Goal: Transaction & Acquisition: Obtain resource

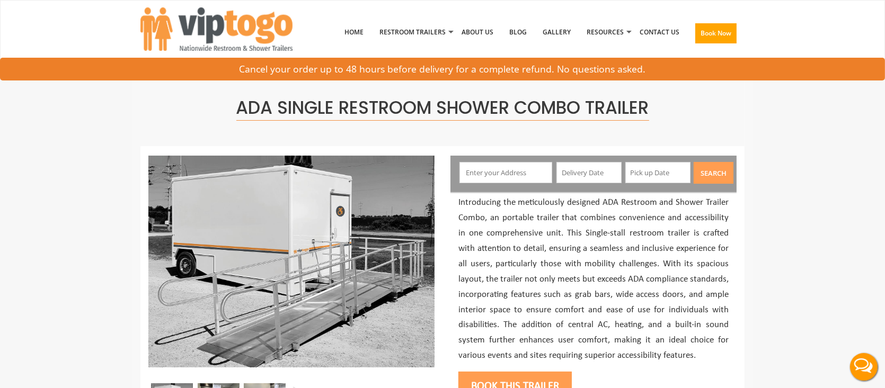
click at [518, 170] on input "text" at bounding box center [505, 172] width 93 height 21
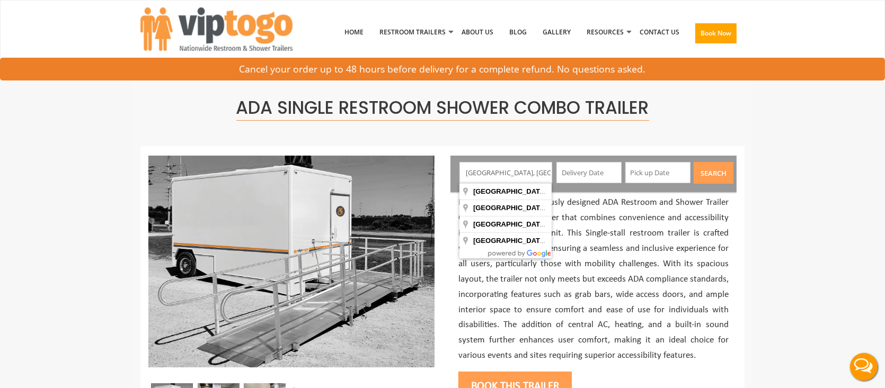
type input "[GEOGRAPHIC_DATA], [GEOGRAPHIC_DATA], [GEOGRAPHIC_DATA]"
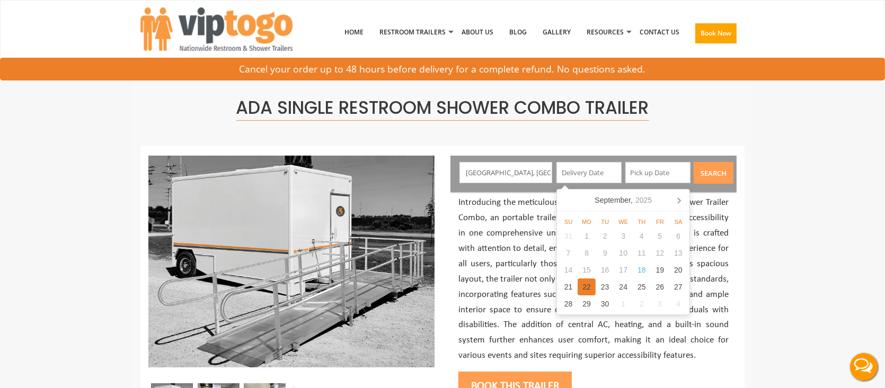
click at [580, 286] on div "22" at bounding box center [586, 287] width 19 height 17
type input "[DATE]"
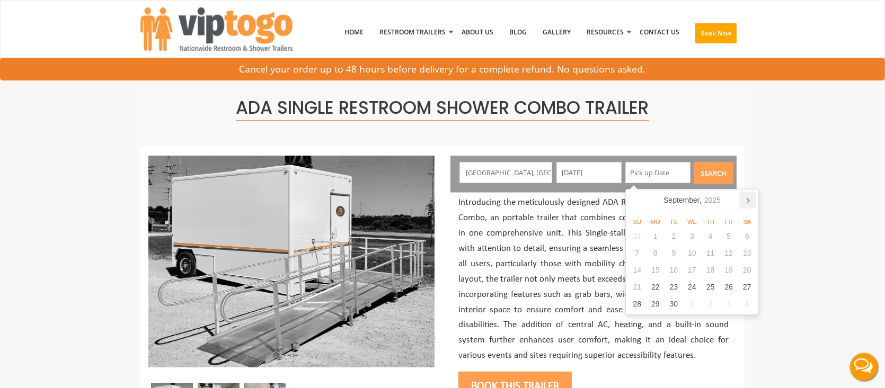
click at [749, 200] on icon at bounding box center [747, 200] width 17 height 17
click at [660, 269] on div "13" at bounding box center [655, 270] width 19 height 17
type input "[DATE]"
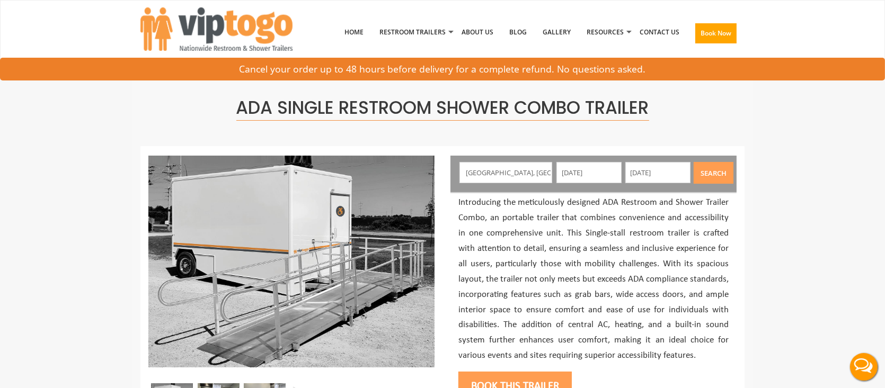
click at [711, 176] on button "Search" at bounding box center [714, 173] width 40 height 22
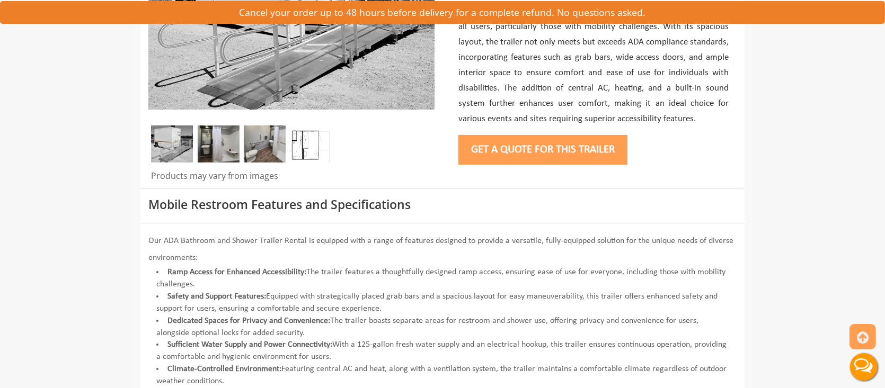
scroll to position [265, 0]
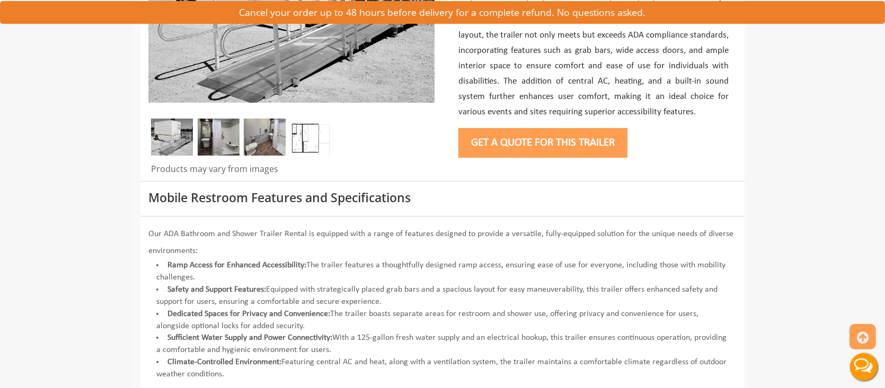
click at [558, 142] on button "Get a Quote for this Trailer" at bounding box center [542, 143] width 169 height 30
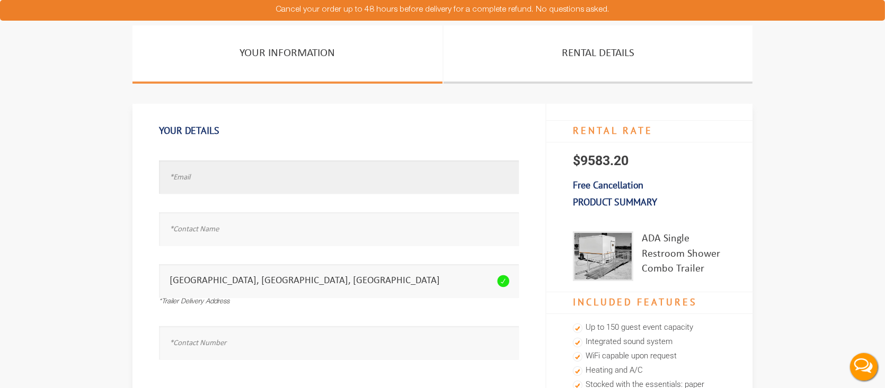
click at [341, 181] on input "text" at bounding box center [339, 177] width 360 height 33
type input "test@test.com"
type input "test"
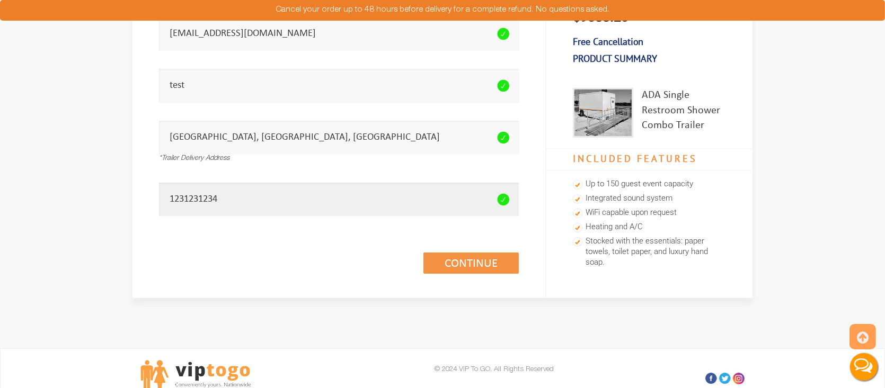
scroll to position [272, 0]
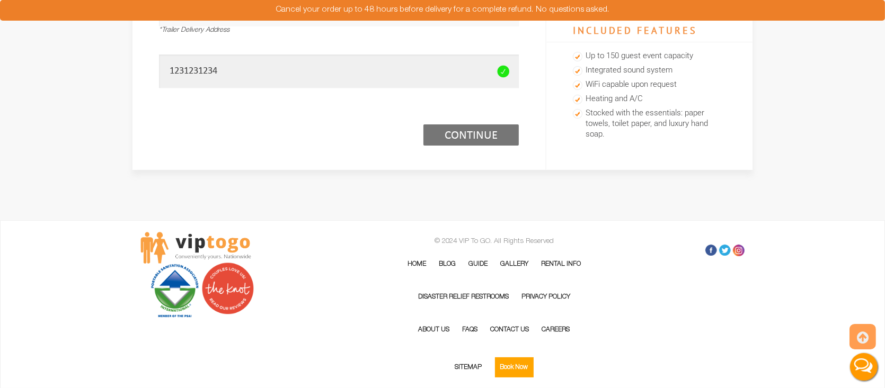
type input "1231231234"
click at [455, 135] on link "Continue (1/3)" at bounding box center [470, 135] width 95 height 21
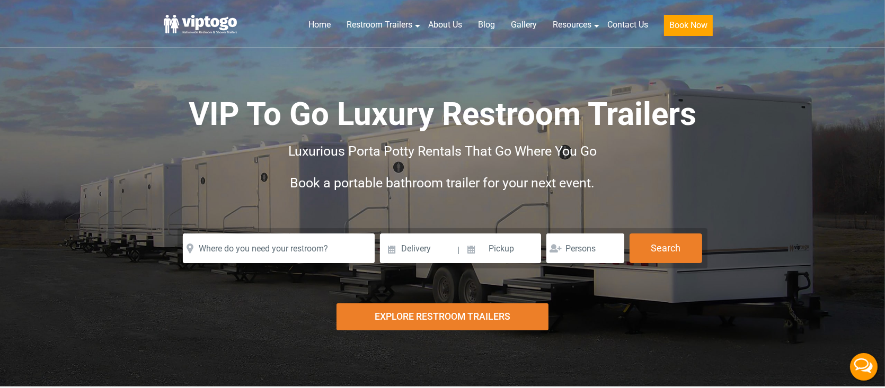
scroll to position [172, 0]
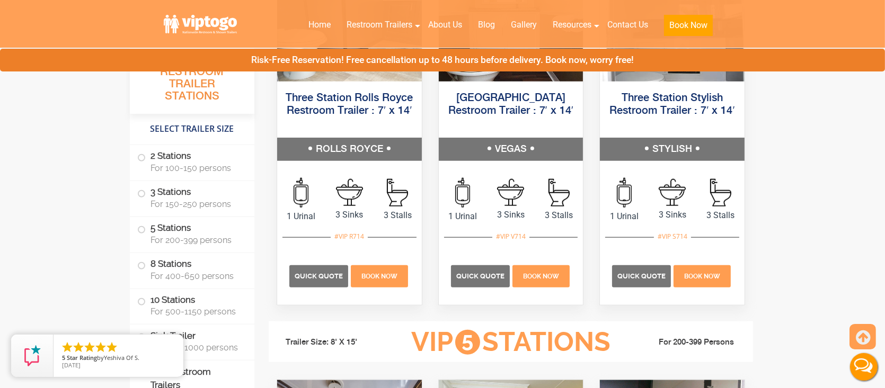
click at [220, 375] on label "ADA Restroom Trailers" at bounding box center [192, 379] width 110 height 36
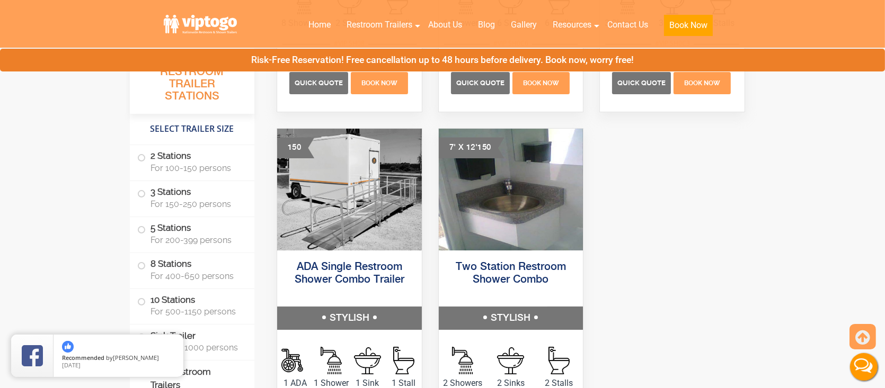
scroll to position [4573, 0]
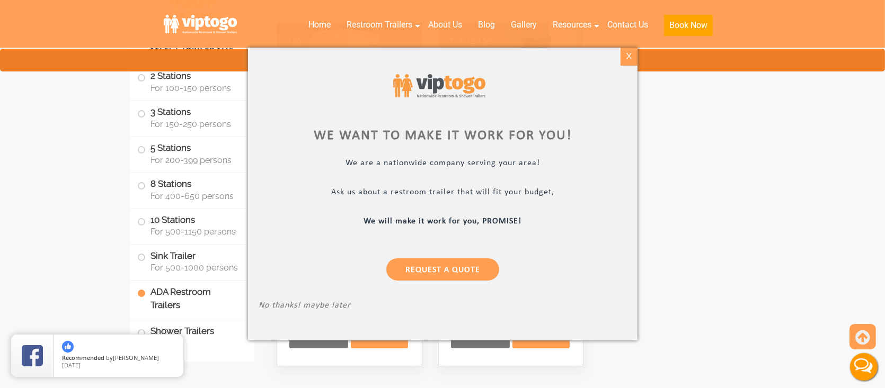
click at [630, 57] on div "X" at bounding box center [628, 57] width 16 height 18
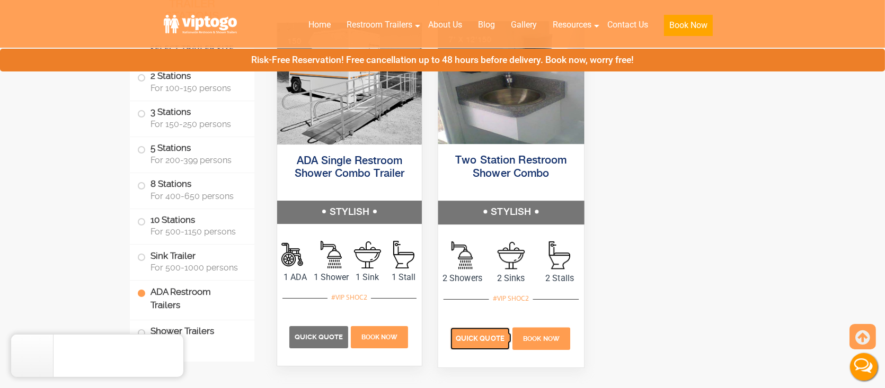
click at [473, 345] on p "Quick Quote" at bounding box center [479, 339] width 59 height 22
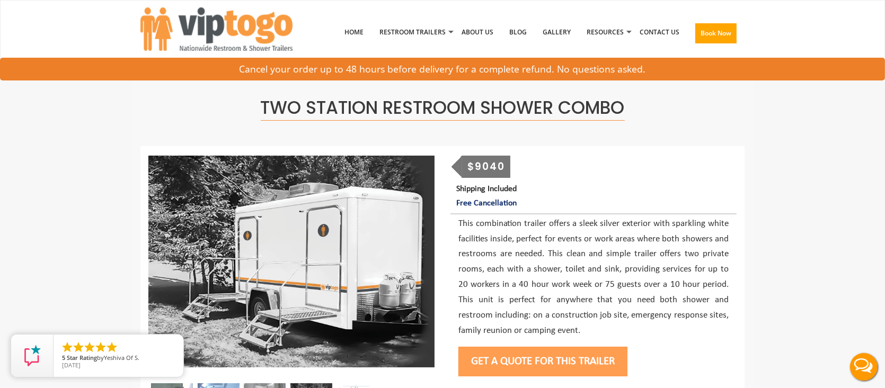
click at [521, 368] on button "Get a Quote for this Trailer" at bounding box center [542, 362] width 169 height 30
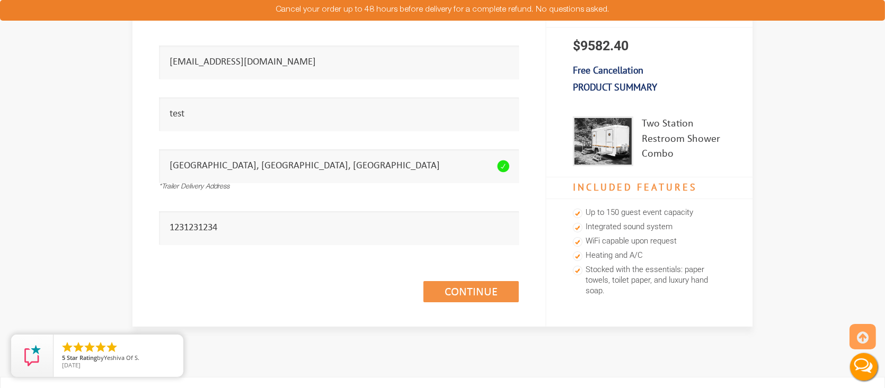
scroll to position [265, 0]
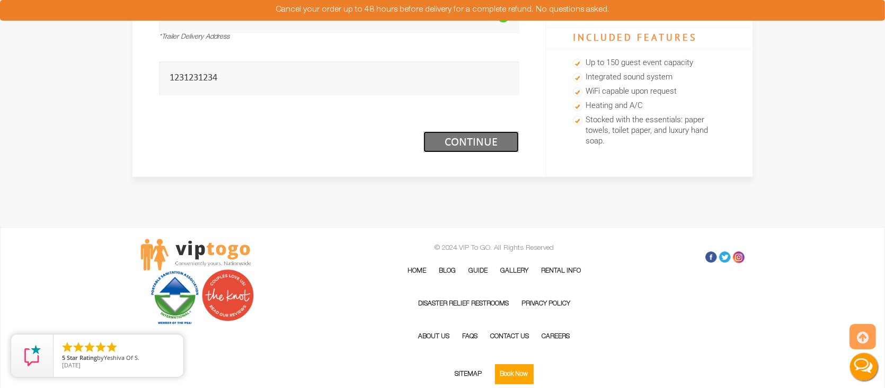
click at [459, 143] on link "Continue (1/3)" at bounding box center [470, 141] width 95 height 21
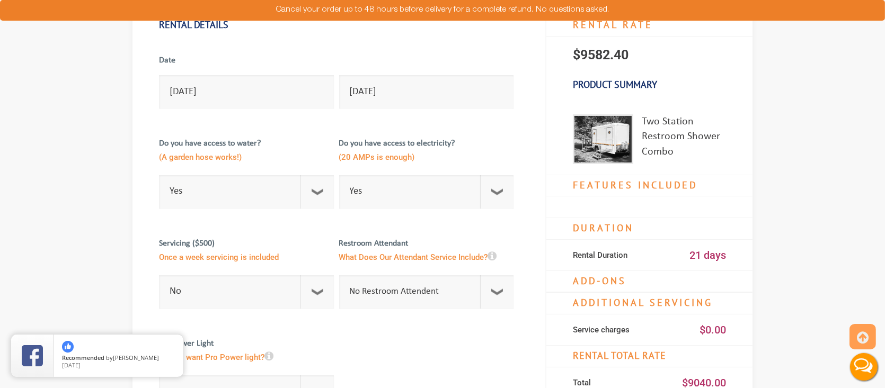
scroll to position [106, 0]
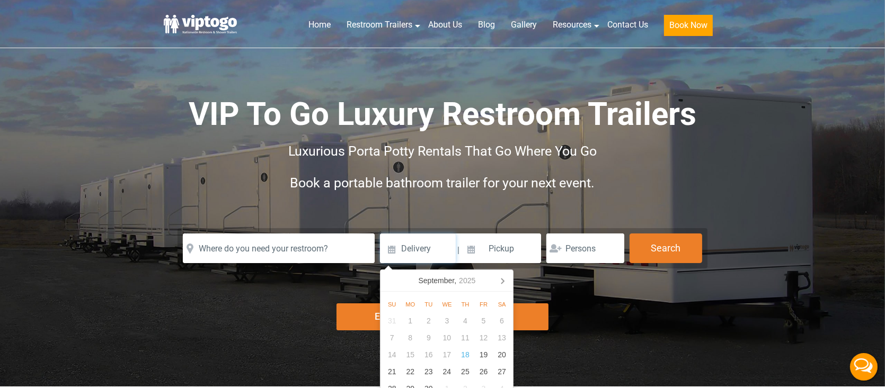
click at [412, 252] on input at bounding box center [418, 249] width 76 height 30
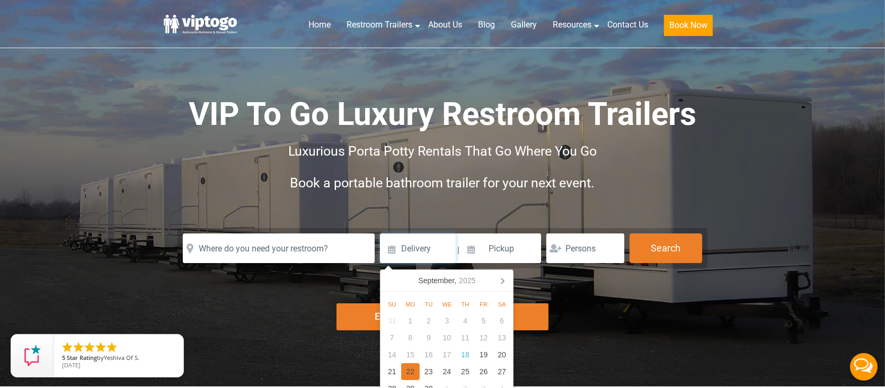
click at [408, 374] on div "22" at bounding box center [410, 371] width 19 height 17
type input "09/22/2025"
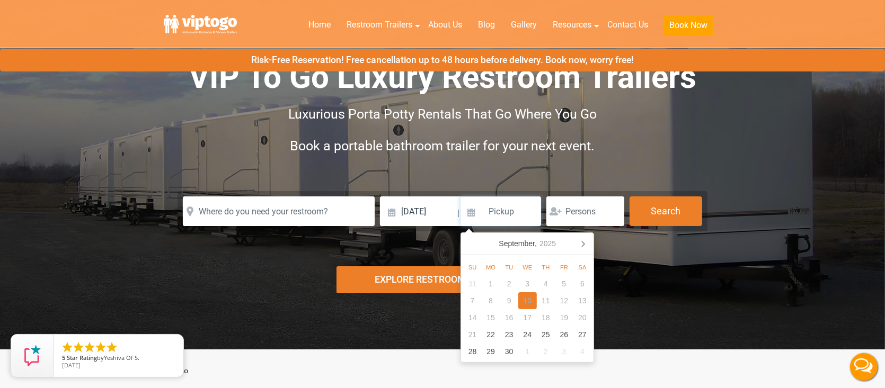
scroll to position [53, 0]
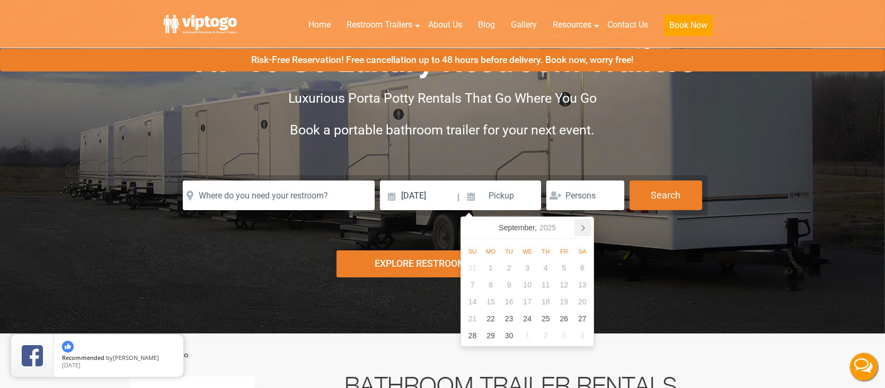
click at [581, 227] on icon at bounding box center [582, 227] width 17 height 17
click at [492, 288] on div "6" at bounding box center [491, 285] width 19 height 17
type input "10/06/2025"
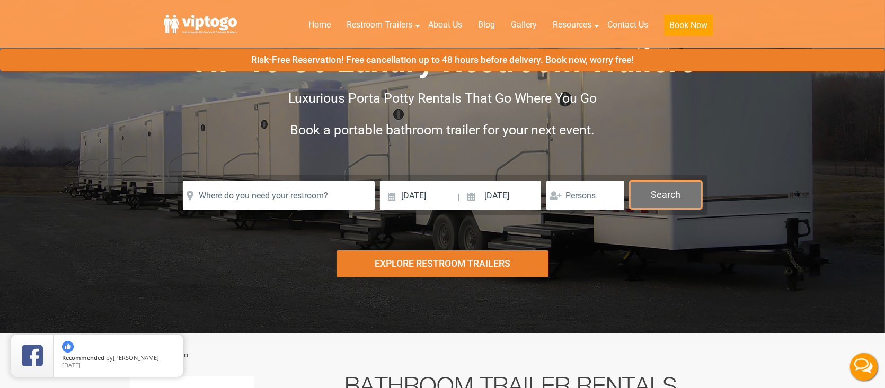
click at [662, 200] on button "Search" at bounding box center [665, 195] width 73 height 29
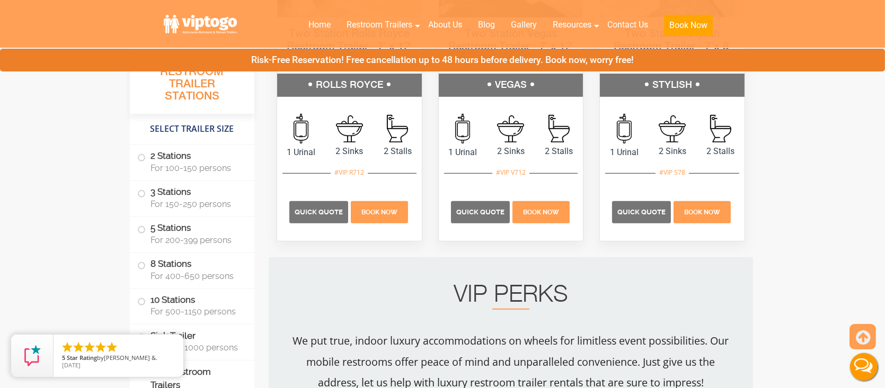
click at [220, 377] on label "ADA Restroom Trailers" at bounding box center [192, 379] width 110 height 36
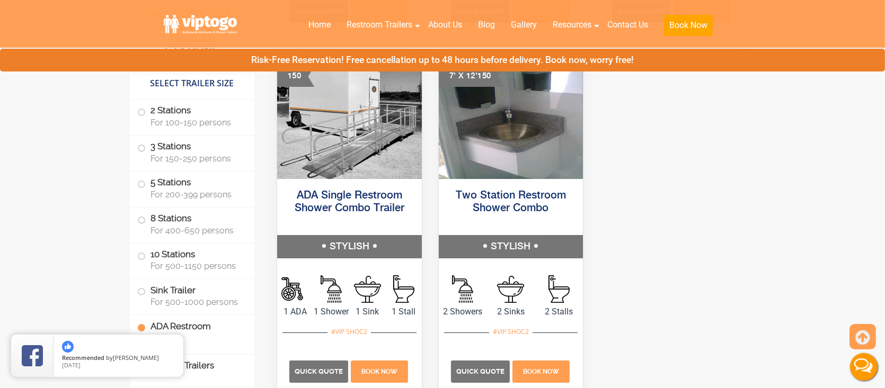
scroll to position [4573, 0]
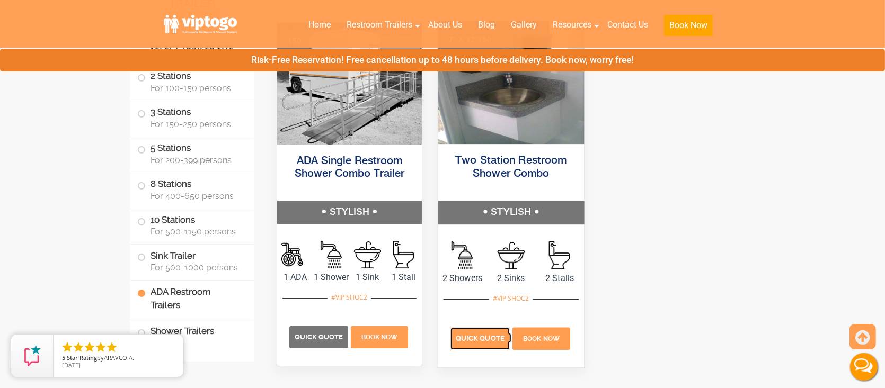
click at [468, 350] on p "Quick Quote" at bounding box center [479, 339] width 59 height 22
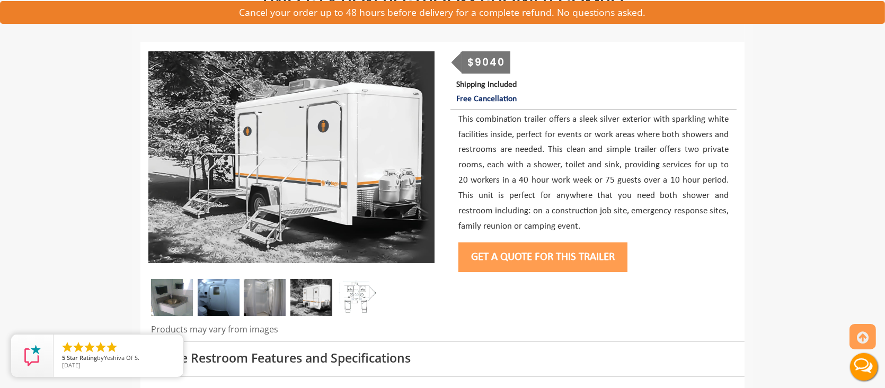
scroll to position [106, 0]
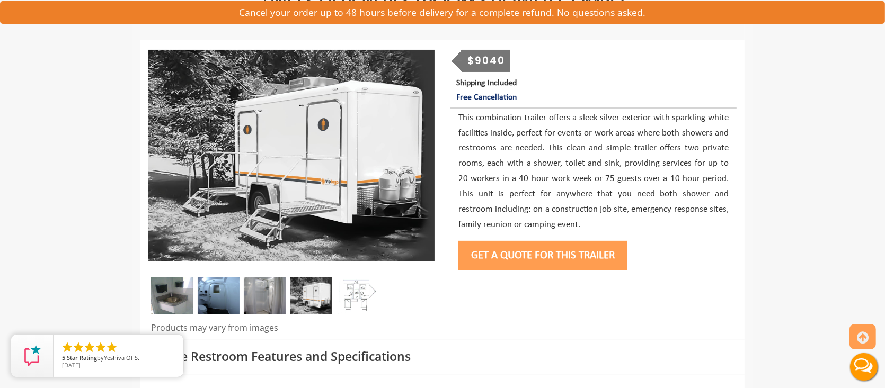
click at [554, 257] on button "Get a Quote for this Trailer" at bounding box center [542, 256] width 169 height 30
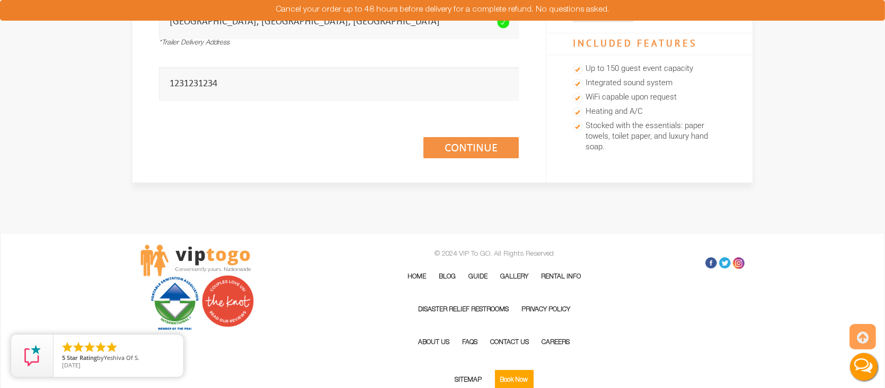
scroll to position [265, 0]
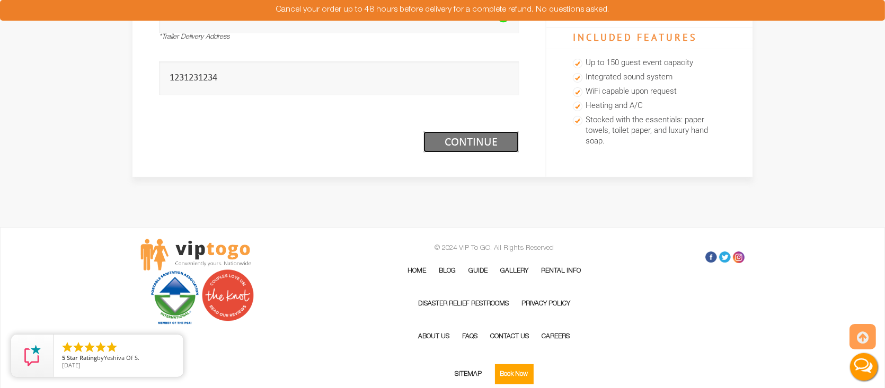
click at [481, 150] on link "Continue (1/3)" at bounding box center [470, 141] width 95 height 21
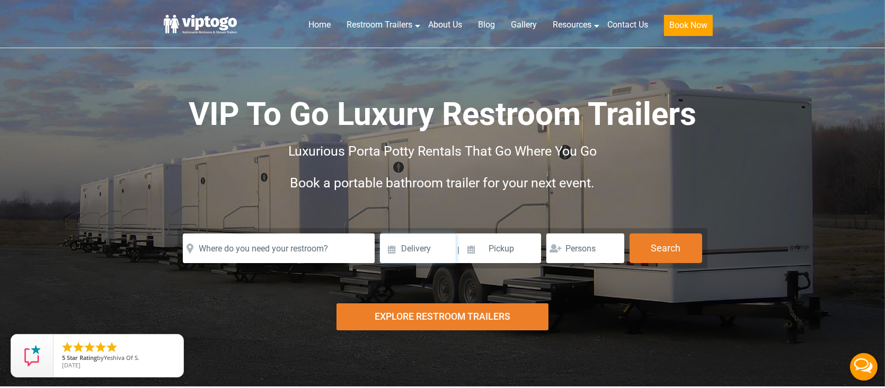
click at [393, 252] on input at bounding box center [418, 249] width 76 height 30
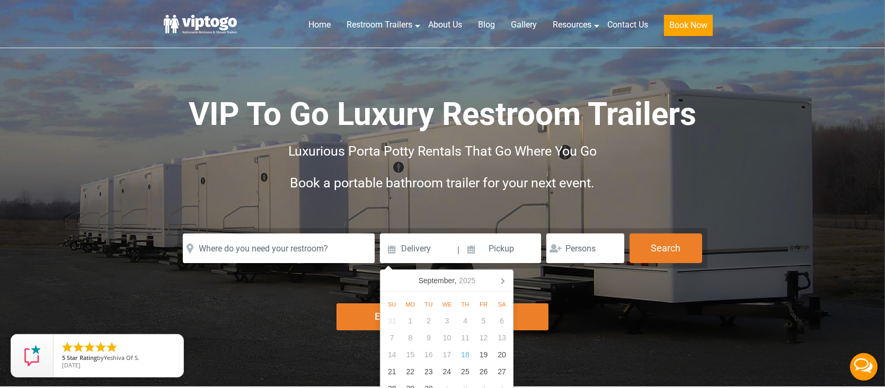
click at [199, 144] on div "Luxurious Porta Potty Rentals That Go Where You Go" at bounding box center [442, 152] width 530 height 32
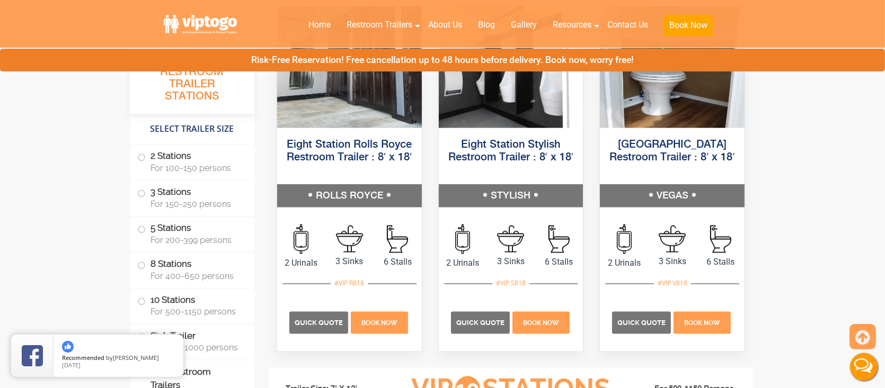
click at [211, 366] on label "ADA Restroom Trailers" at bounding box center [192, 379] width 110 height 36
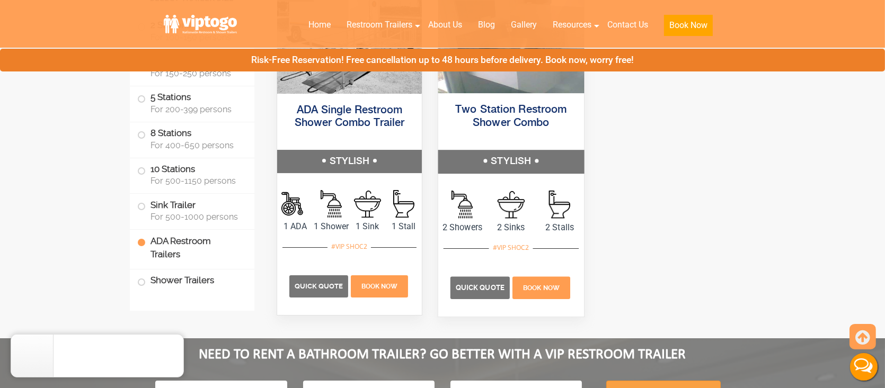
scroll to position [4626, 0]
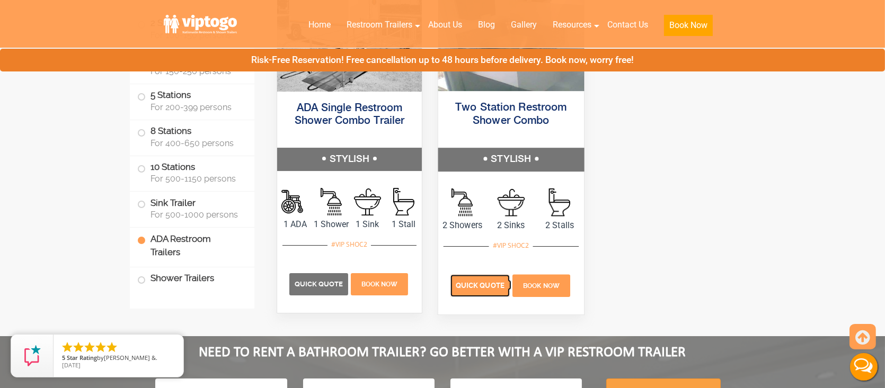
click at [465, 290] on span "Quick Quote" at bounding box center [480, 286] width 49 height 8
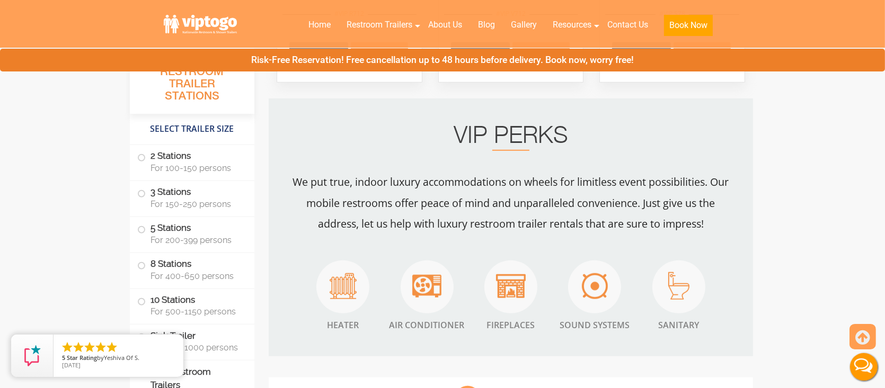
click at [219, 379] on label "ADA Restroom Trailers" at bounding box center [192, 379] width 110 height 36
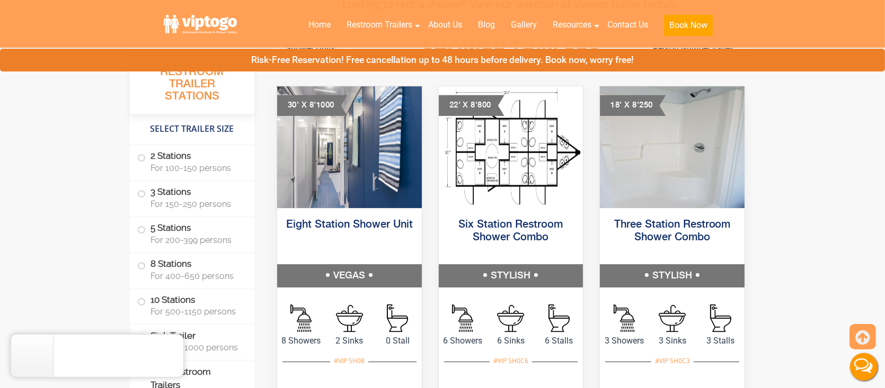
scroll to position [4467, 0]
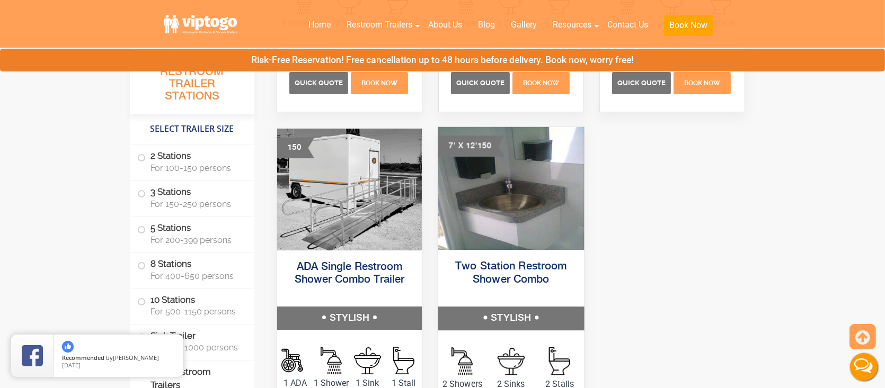
click at [477, 274] on h5 "Two Station Restroom Shower Combo" at bounding box center [511, 281] width 146 height 54
click at [477, 274] on link "Two Station Restroom Shower Combo" at bounding box center [510, 274] width 111 height 24
